Goal: Transaction & Acquisition: Subscribe to service/newsletter

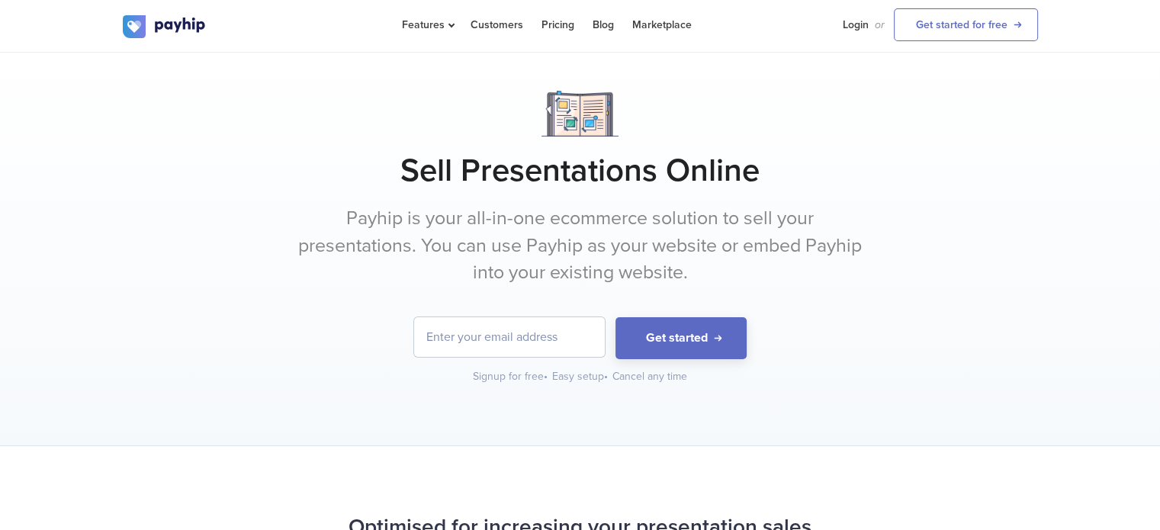
click at [548, 333] on input "email" at bounding box center [509, 337] width 191 height 40
type input "[EMAIL_ADDRESS][DOMAIN_NAME]"
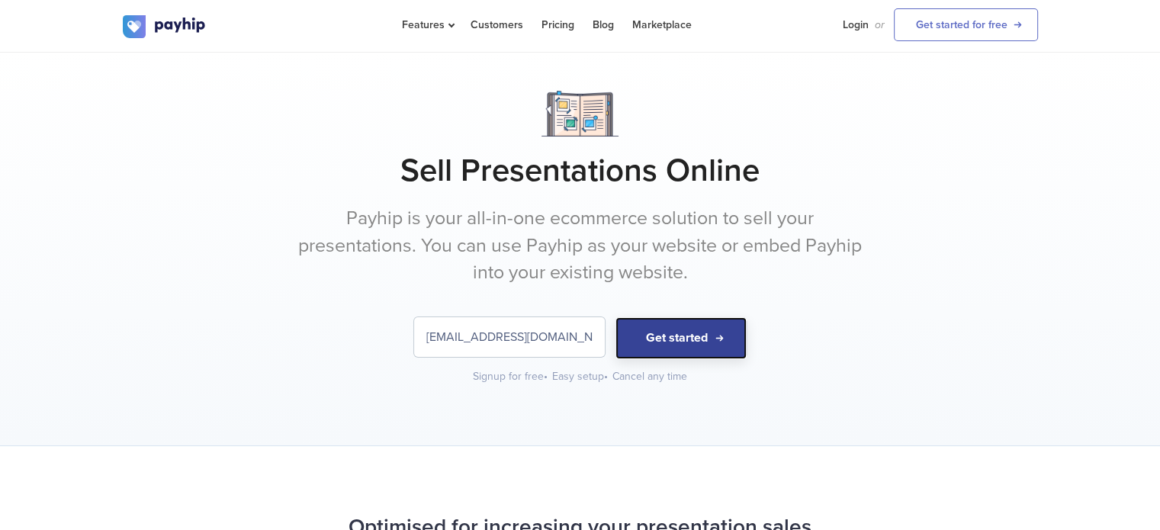
click at [715, 329] on button "Get started" at bounding box center [680, 338] width 131 height 42
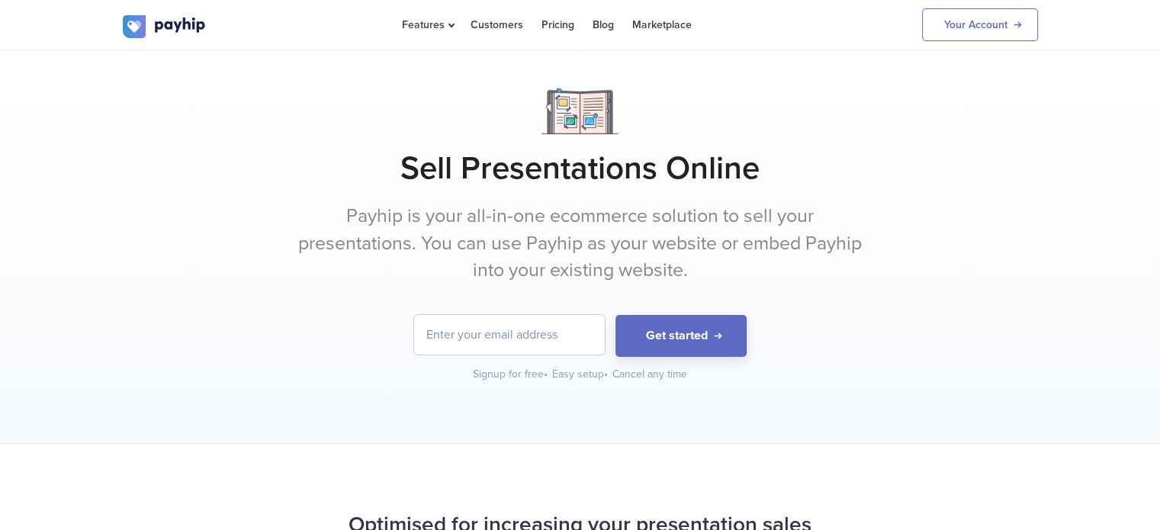
click at [541, 327] on input "email" at bounding box center [509, 335] width 191 height 40
drag, startPoint x: 541, startPoint y: 327, endPoint x: 491, endPoint y: 323, distance: 49.8
click at [493, 317] on input "email" at bounding box center [509, 335] width 191 height 40
type input "[EMAIL_ADDRESS][DOMAIN_NAME]"
click at [698, 335] on button "Get started" at bounding box center [680, 336] width 131 height 42
